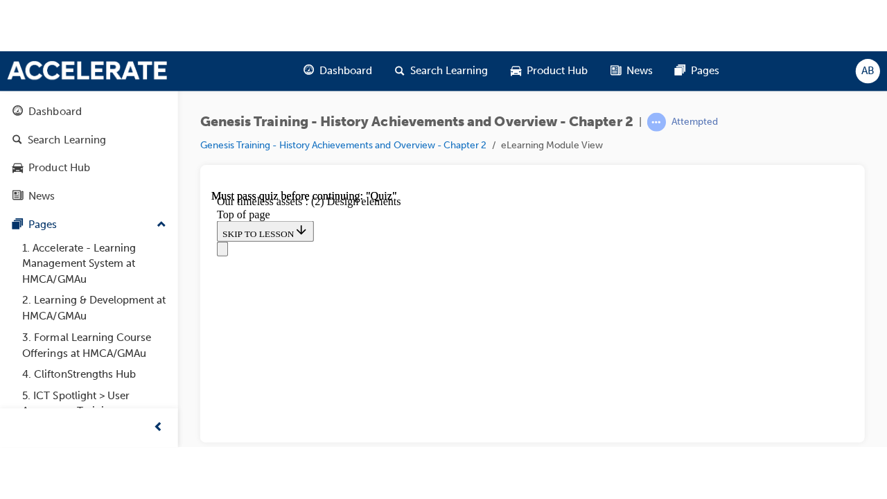
scroll to position [1339, 0]
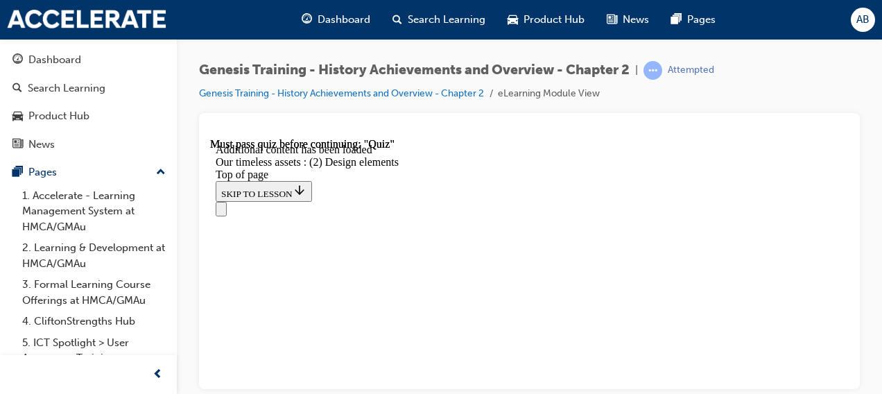
scroll to position [3288, 0]
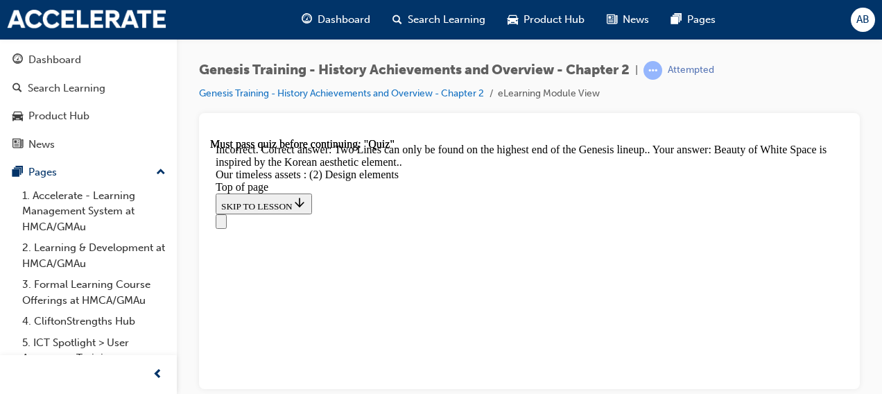
scroll to position [3356, 0]
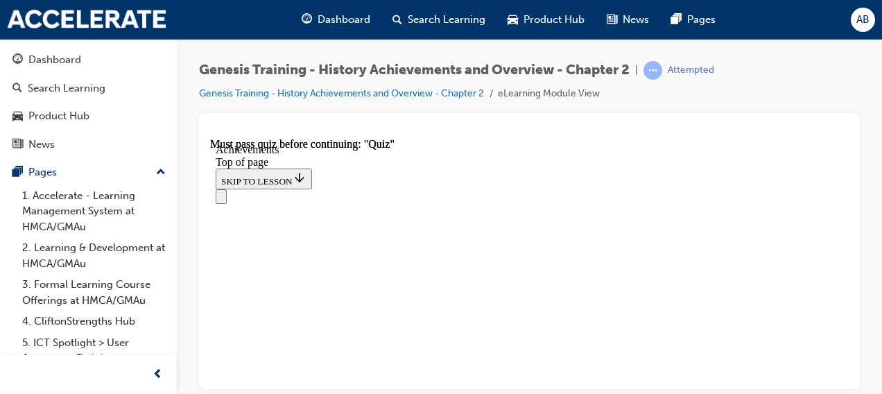
scroll to position [529, 0]
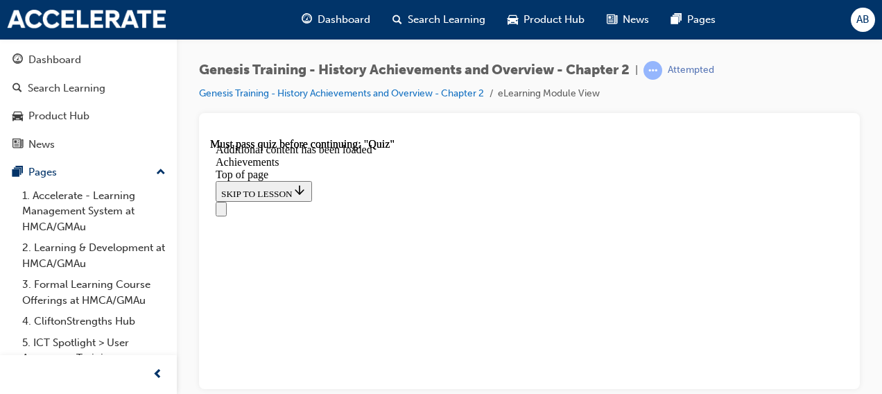
scroll to position [5661, 0]
drag, startPoint x: 739, startPoint y: 363, endPoint x: 742, endPoint y: 437, distance: 74.9
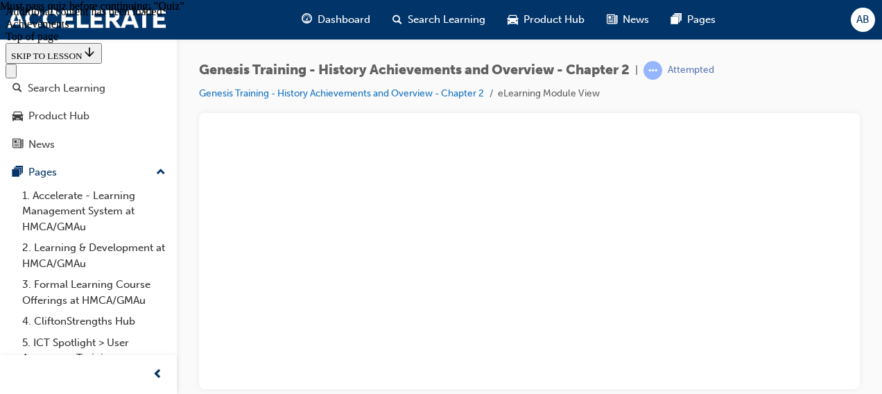
scroll to position [5975, 0]
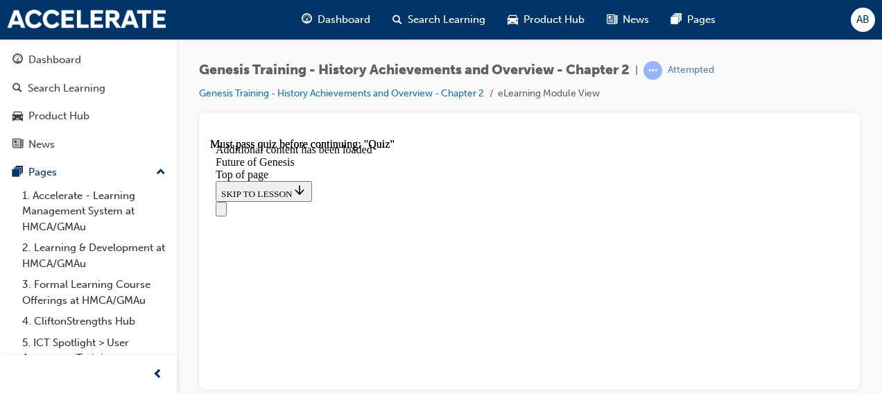
scroll to position [374, 0]
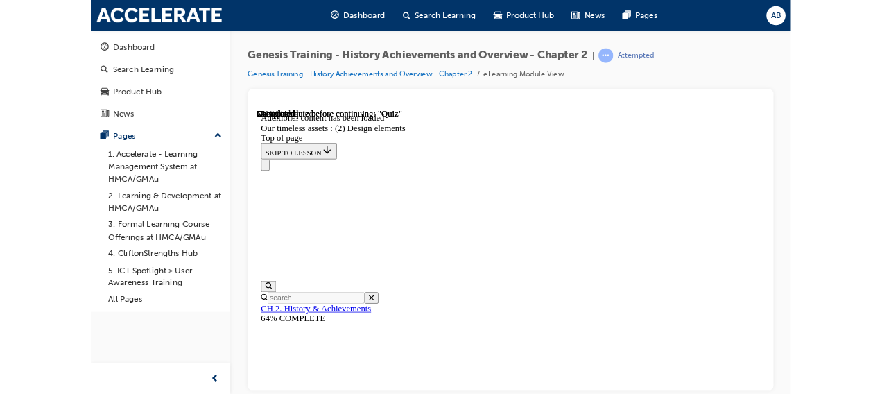
scroll to position [43, 0]
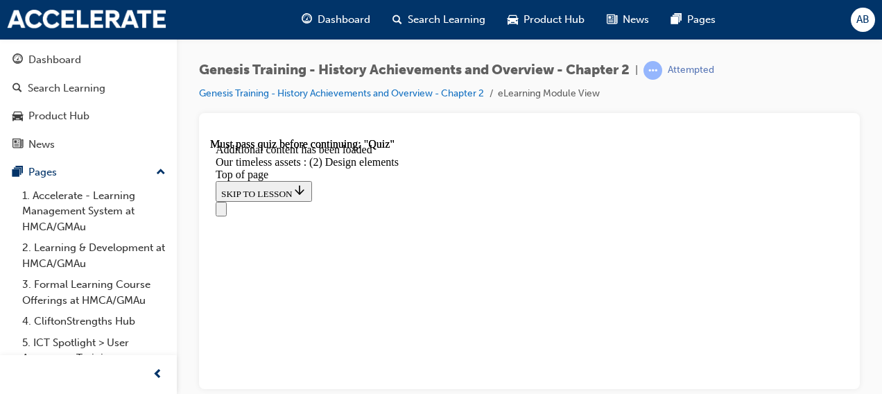
scroll to position [841, 0]
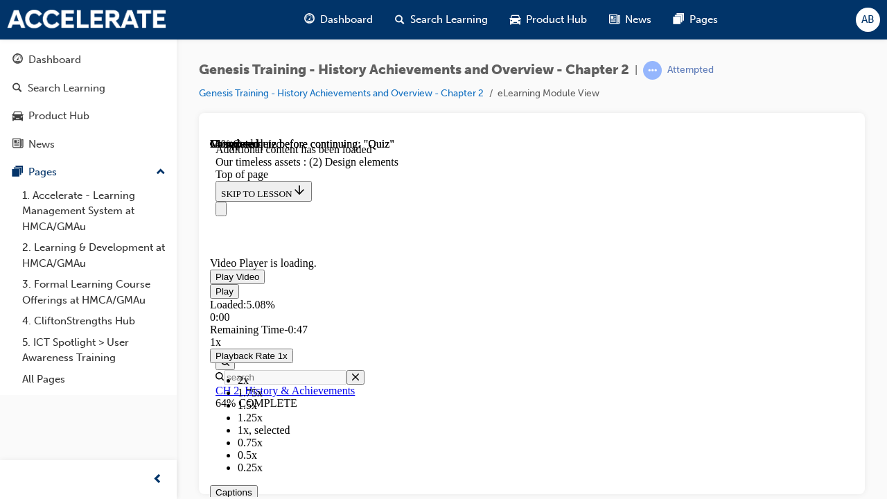
click at [418, 241] on video "Video player" at bounding box center [314, 189] width 208 height 104
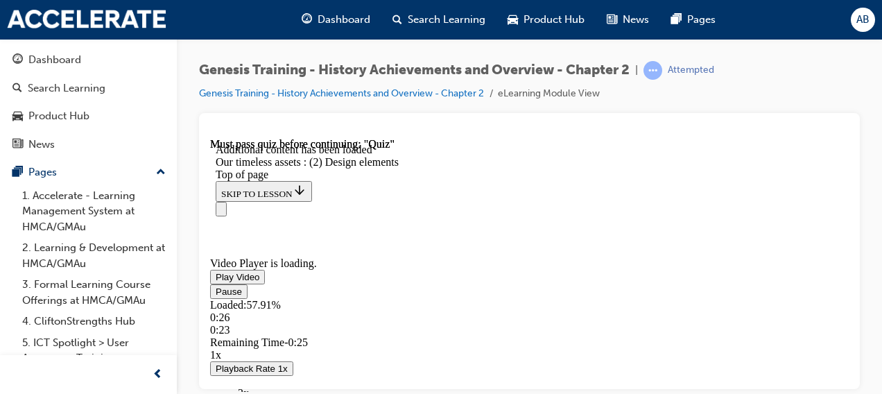
scroll to position [1228, 0]
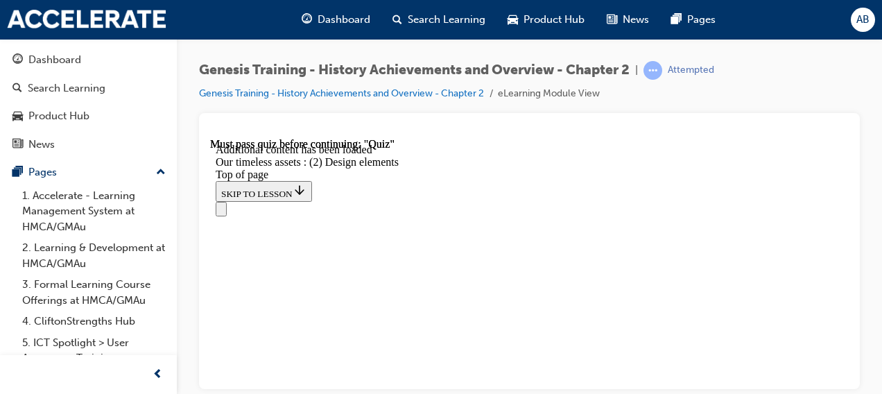
scroll to position [2371, 0]
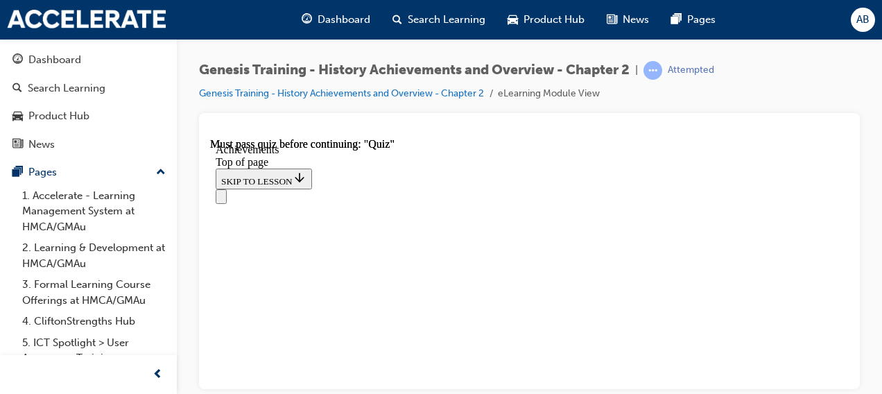
scroll to position [1290, 0]
drag, startPoint x: 843, startPoint y: 207, endPoint x: 824, endPoint y: 375, distance: 168.8
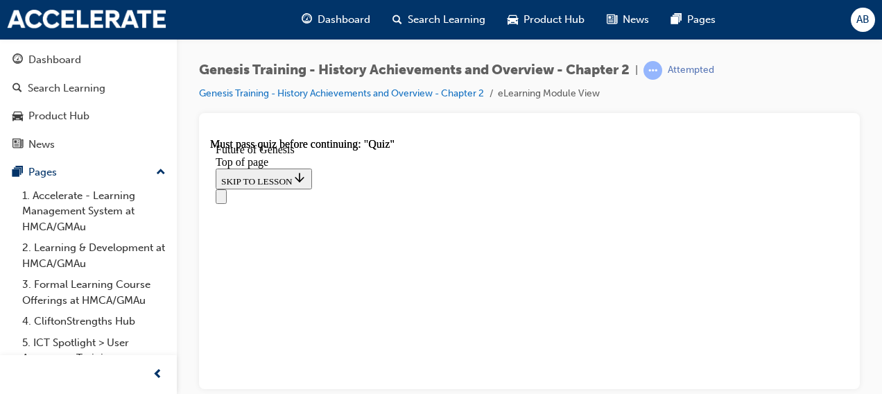
scroll to position [880, 0]
drag, startPoint x: 528, startPoint y: 299, endPoint x: 546, endPoint y: 168, distance: 132.4
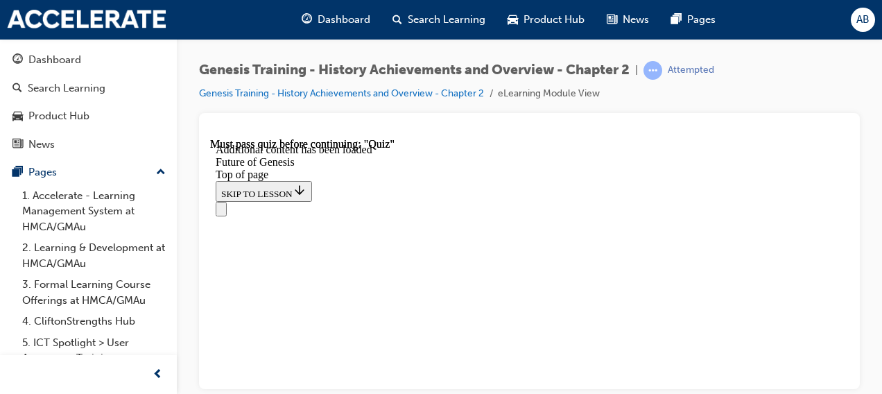
scroll to position [2022, 0]
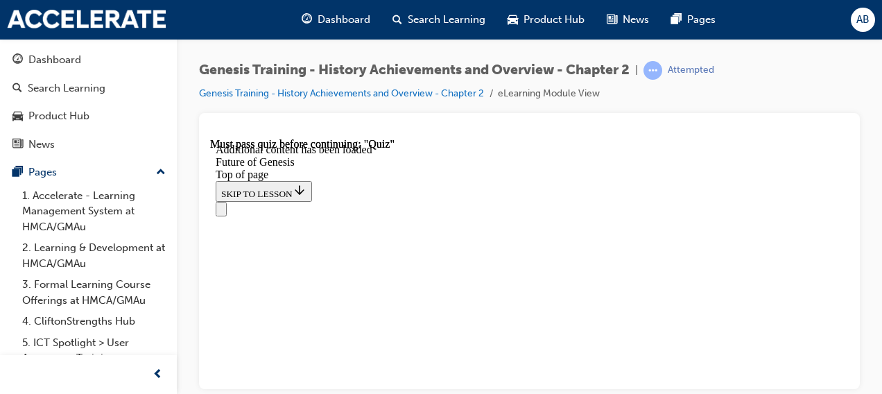
scroll to position [2790, 0]
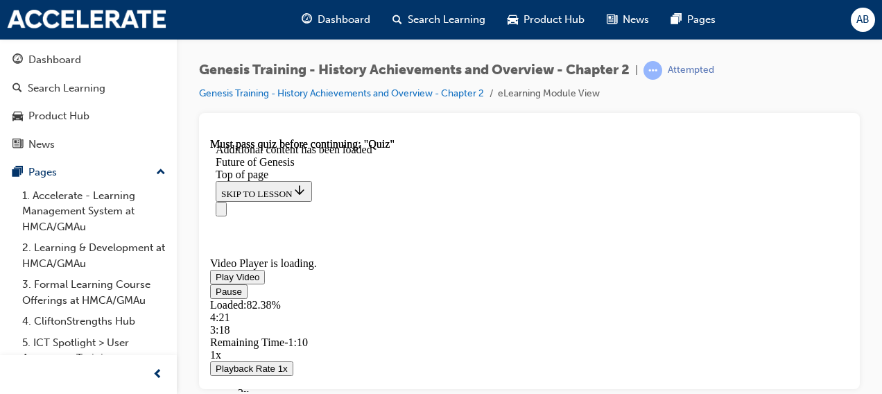
scroll to position [6933, 0]
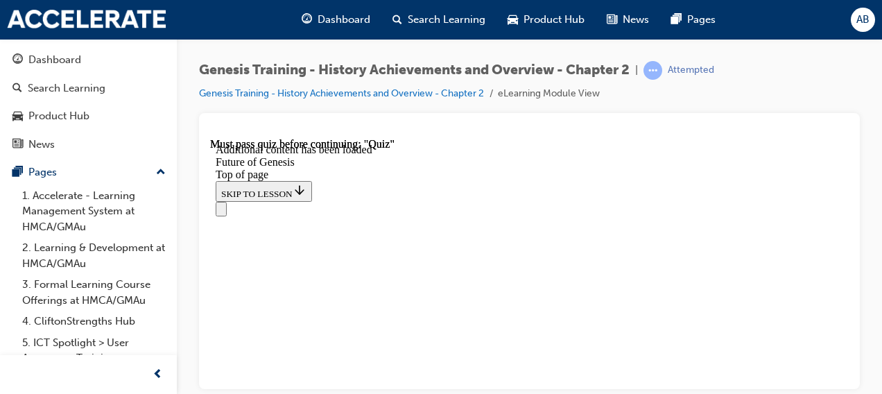
drag, startPoint x: 402, startPoint y: 290, endPoint x: 383, endPoint y: 309, distance: 27.0
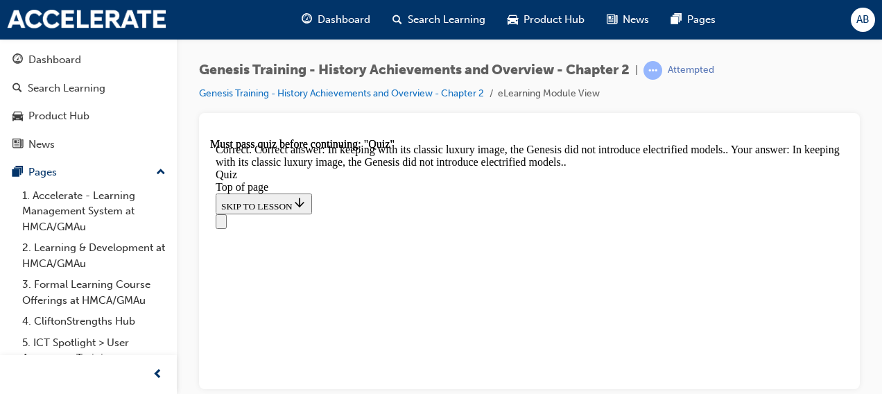
scroll to position [549, 0]
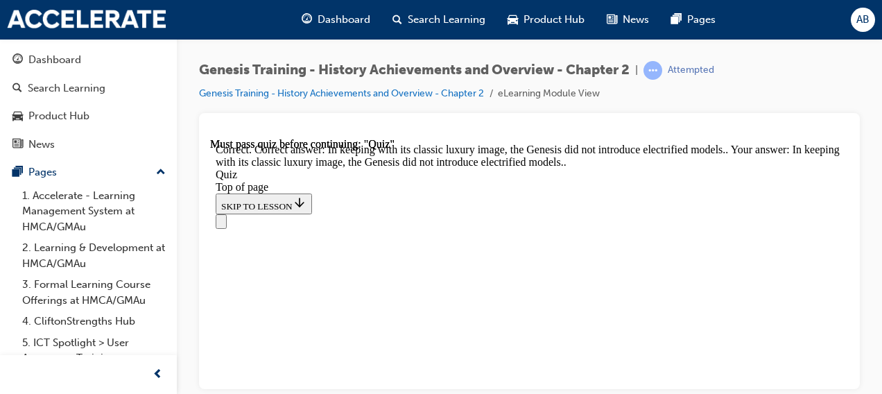
click at [374, 214] on div "Navigation menu" at bounding box center [529, 221] width 627 height 15
click at [367, 214] on div "Navigation menu" at bounding box center [529, 221] width 627 height 15
click at [366, 214] on div "Navigation menu" at bounding box center [529, 221] width 627 height 15
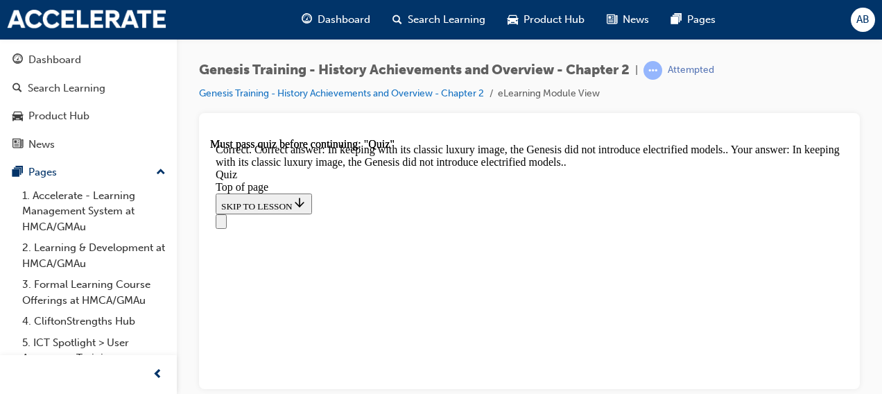
scroll to position [438, 0]
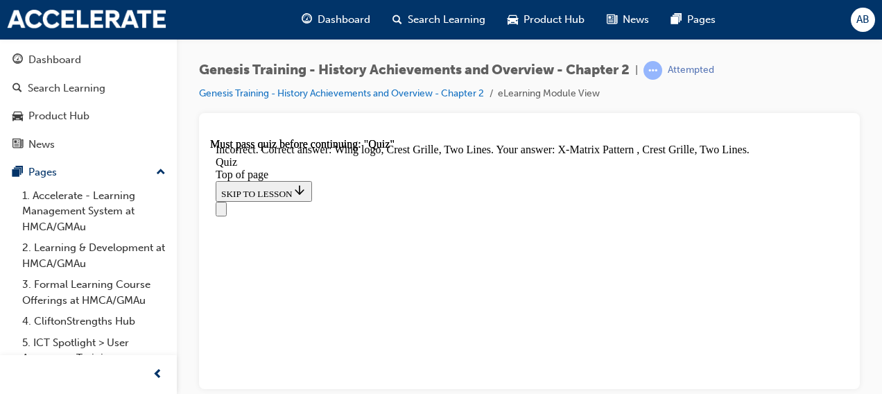
scroll to position [494, 0]
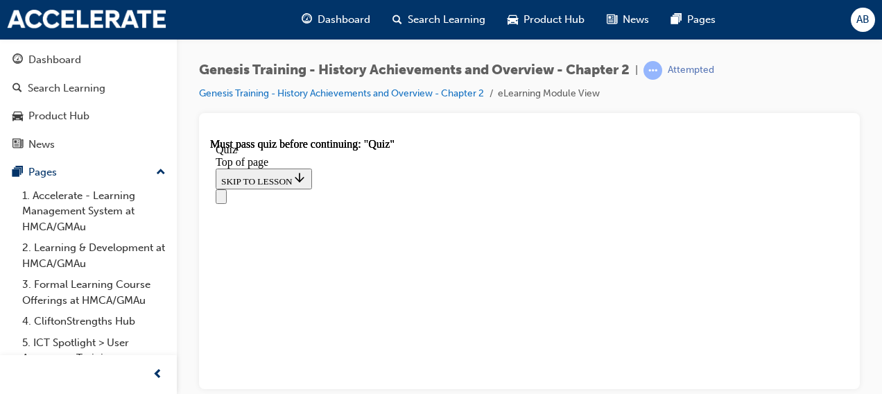
scroll to position [499, 0]
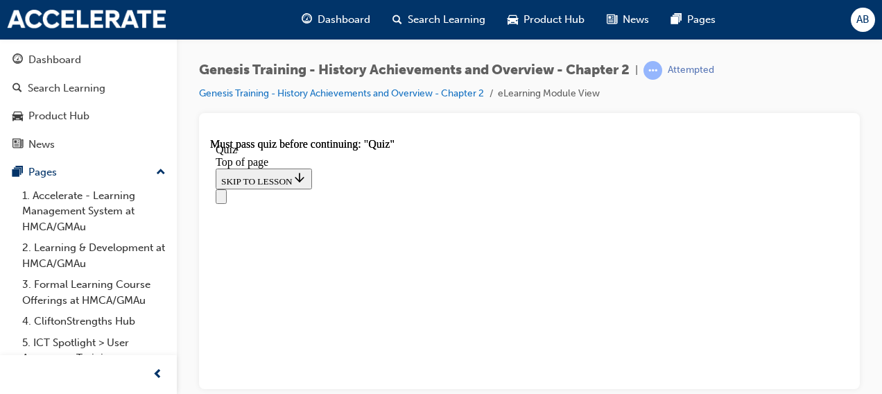
scroll to position [183, 0]
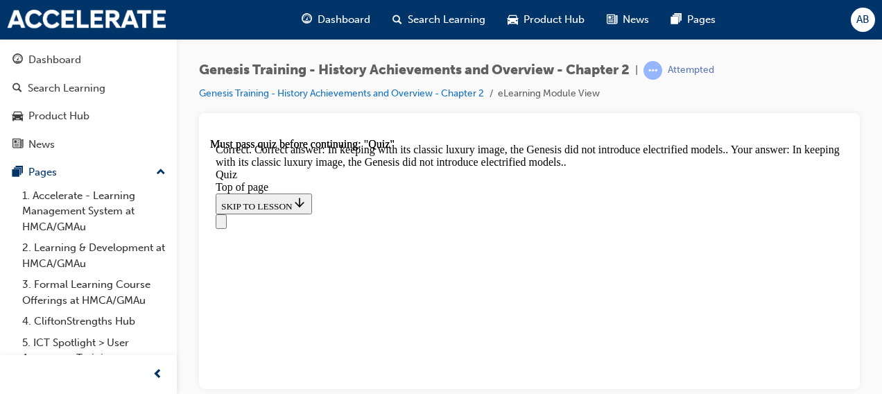
scroll to position [549, 0]
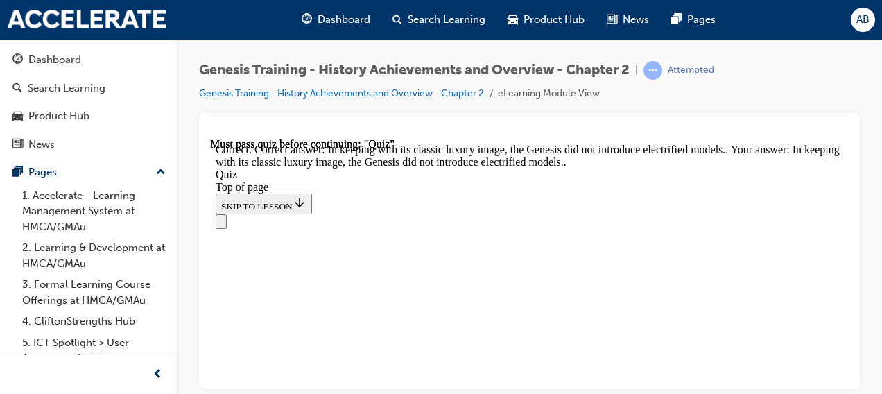
drag, startPoint x: 359, startPoint y: 325, endPoint x: 356, endPoint y: 307, distance: 18.2
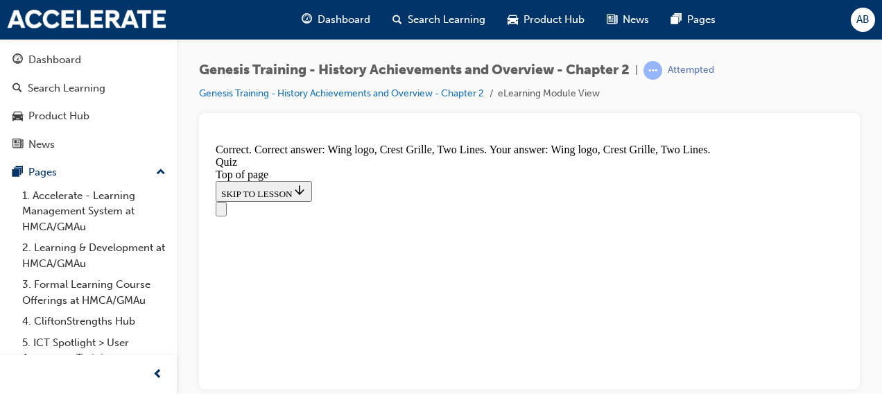
scroll to position [494, 0]
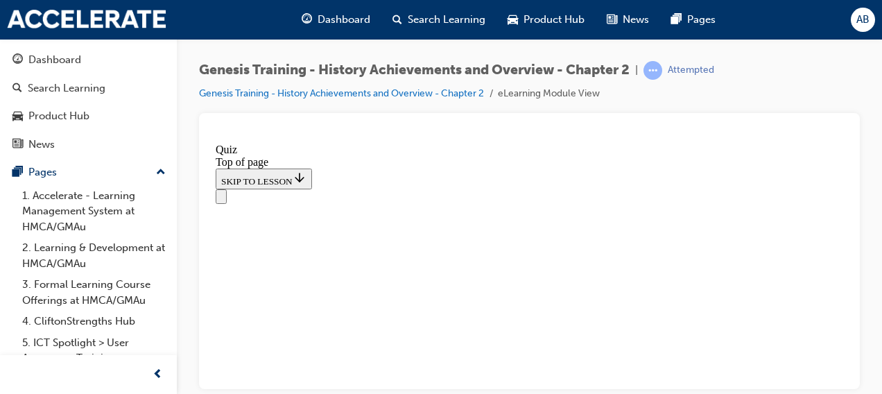
scroll to position [499, 0]
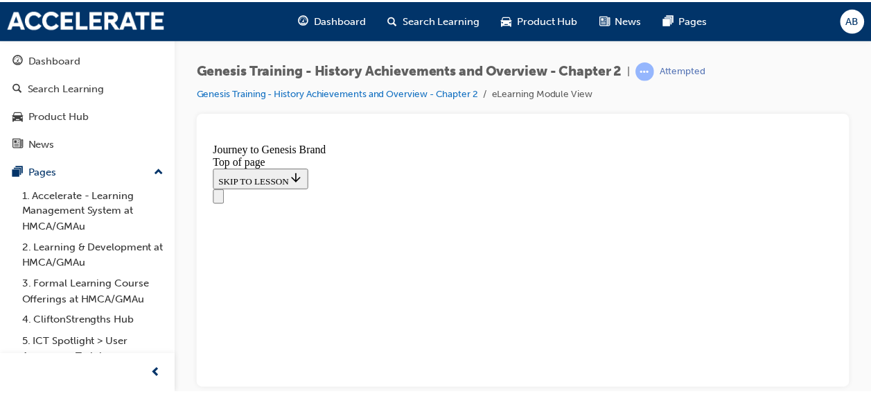
scroll to position [835, 0]
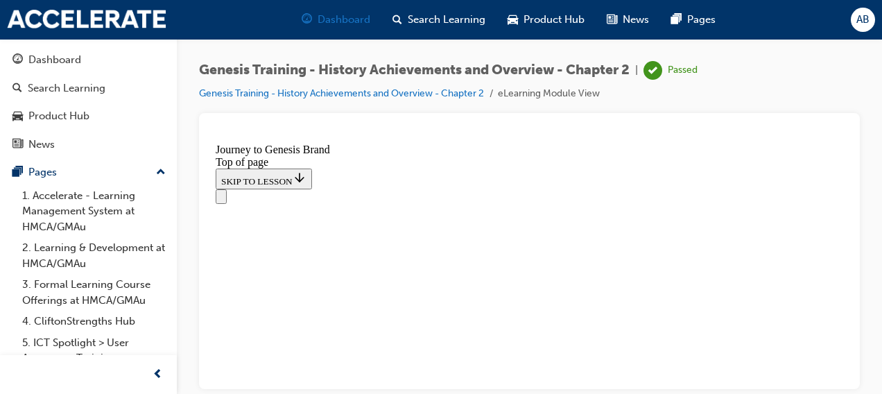
click at [333, 21] on span "Dashboard" at bounding box center [344, 20] width 53 height 16
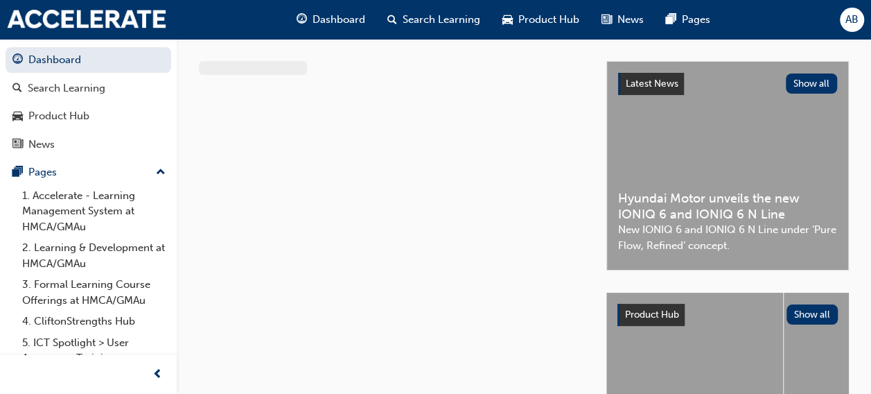
click at [333, 21] on span "Dashboard" at bounding box center [339, 20] width 53 height 16
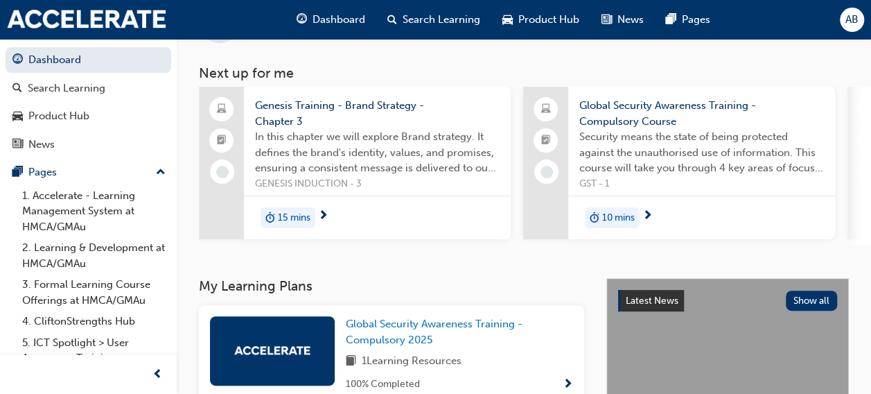
scroll to position [43, 0]
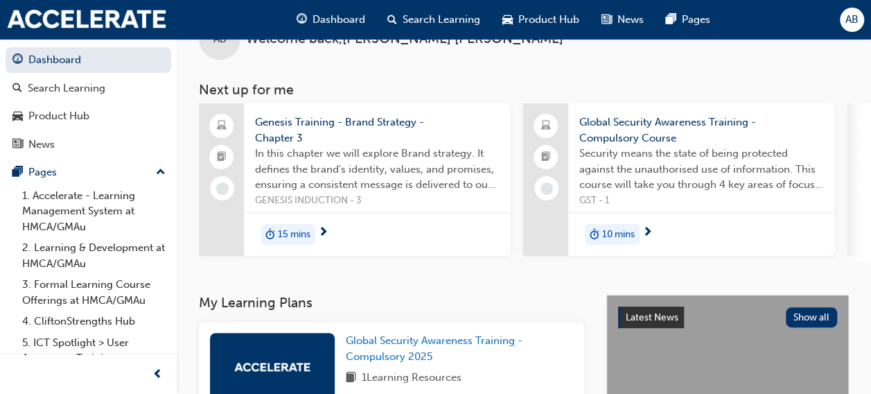
click at [306, 229] on span "15 mins" at bounding box center [294, 235] width 33 height 16
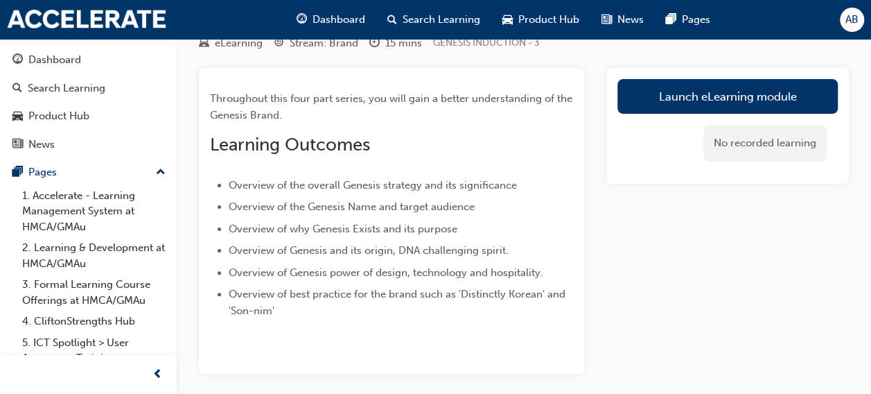
scroll to position [56, 0]
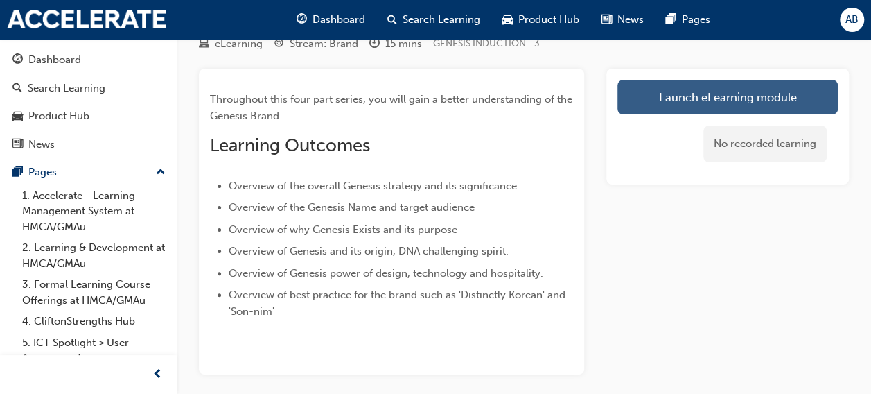
click at [677, 100] on link "Launch eLearning module" at bounding box center [728, 97] width 220 height 35
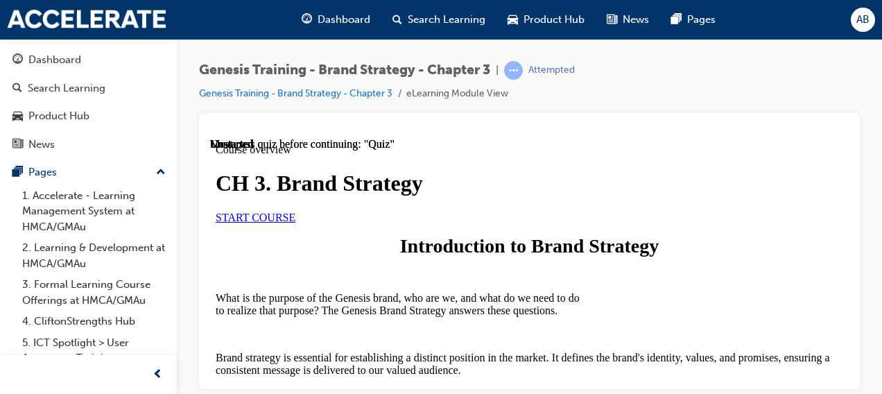
click at [295, 223] on span "START COURSE" at bounding box center [256, 217] width 80 height 12
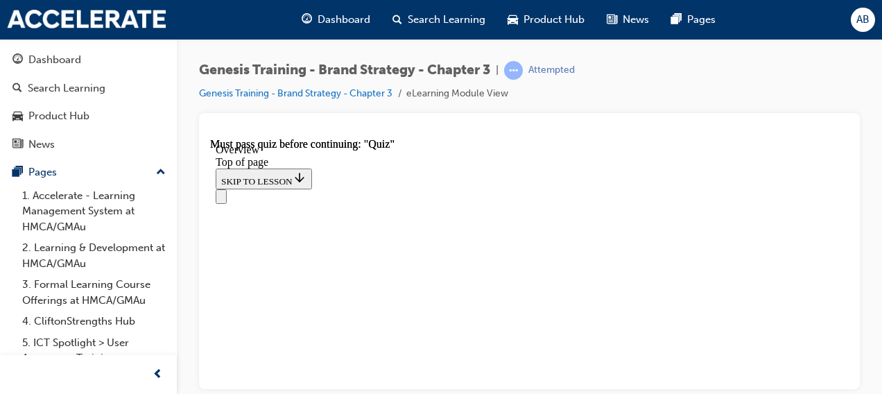
scroll to position [478, 0]
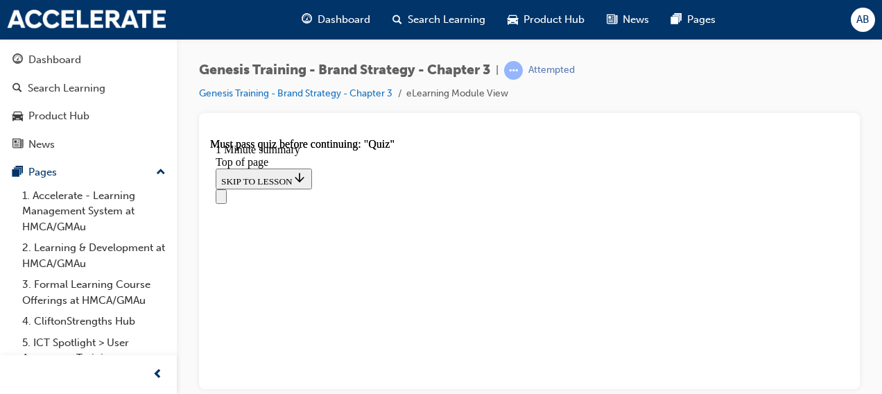
drag, startPoint x: 779, startPoint y: 322, endPoint x: 631, endPoint y: 323, distance: 148.4
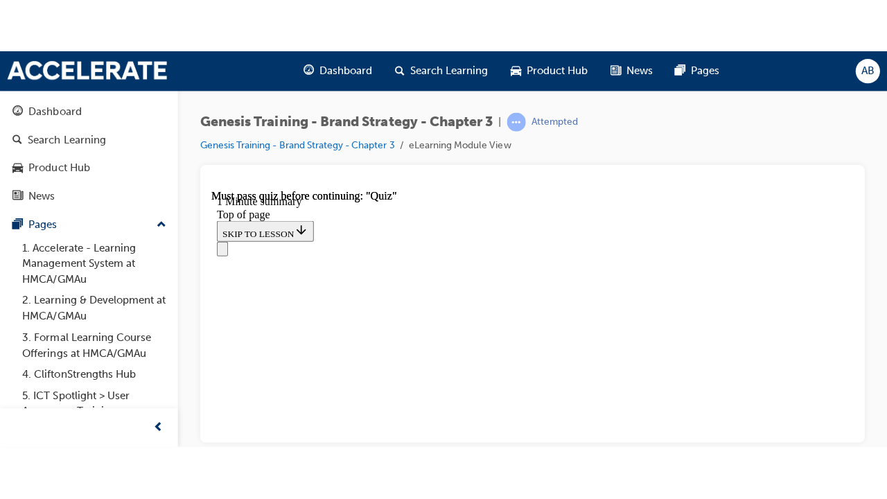
scroll to position [311, 0]
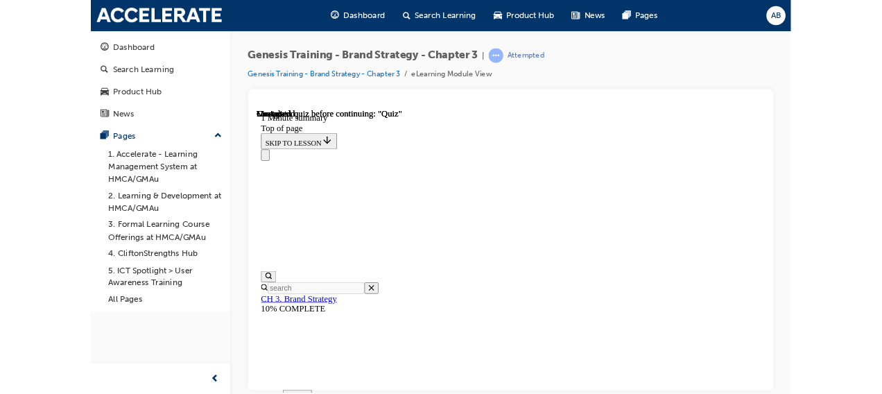
scroll to position [85, 0]
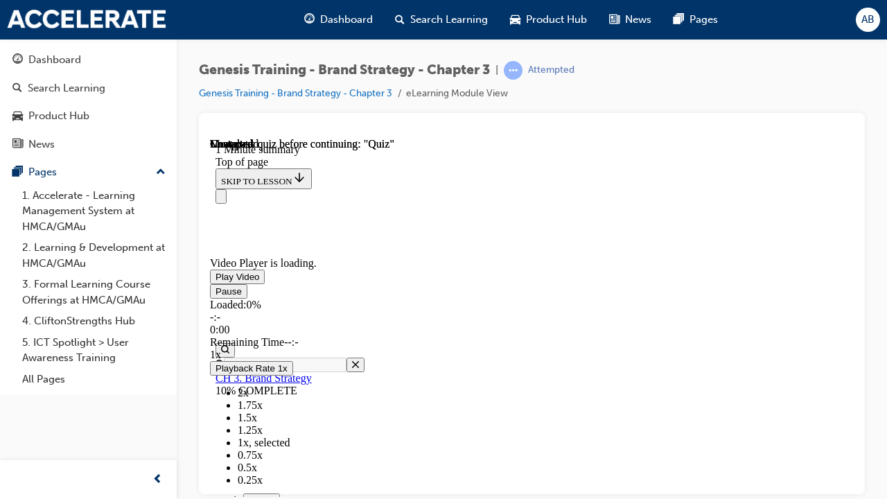
click at [216, 296] on span "Video player" at bounding box center [216, 291] width 0 height 10
click at [318, 207] on video "Video player" at bounding box center [314, 189] width 208 height 104
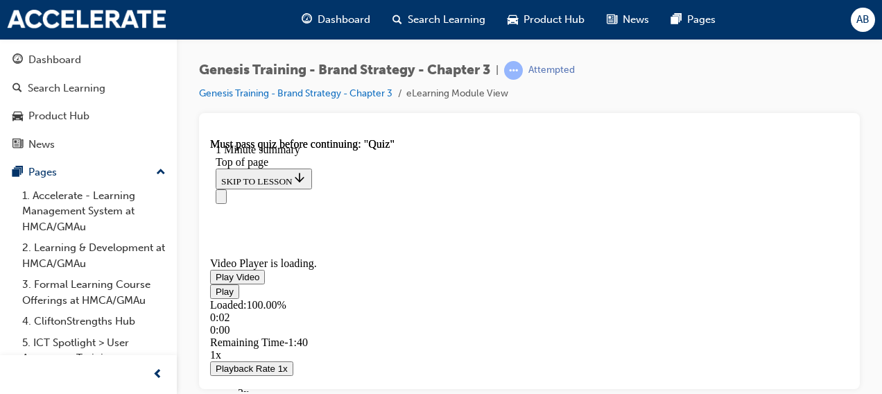
scroll to position [333, 0]
